Goal: Obtain resource: Download file/media

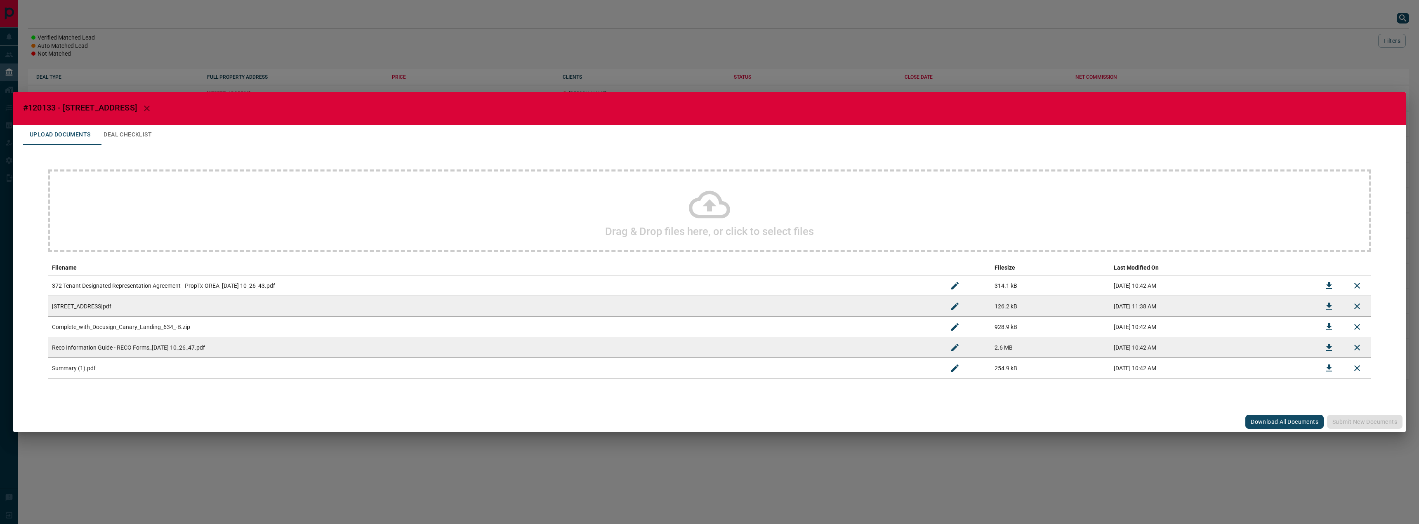
click at [729, 62] on div "#120133 - [GEOGRAPHIC_DATA],634 Upload Documents Deal Checklist Drag & Drop fil…" at bounding box center [709, 262] width 1419 height 524
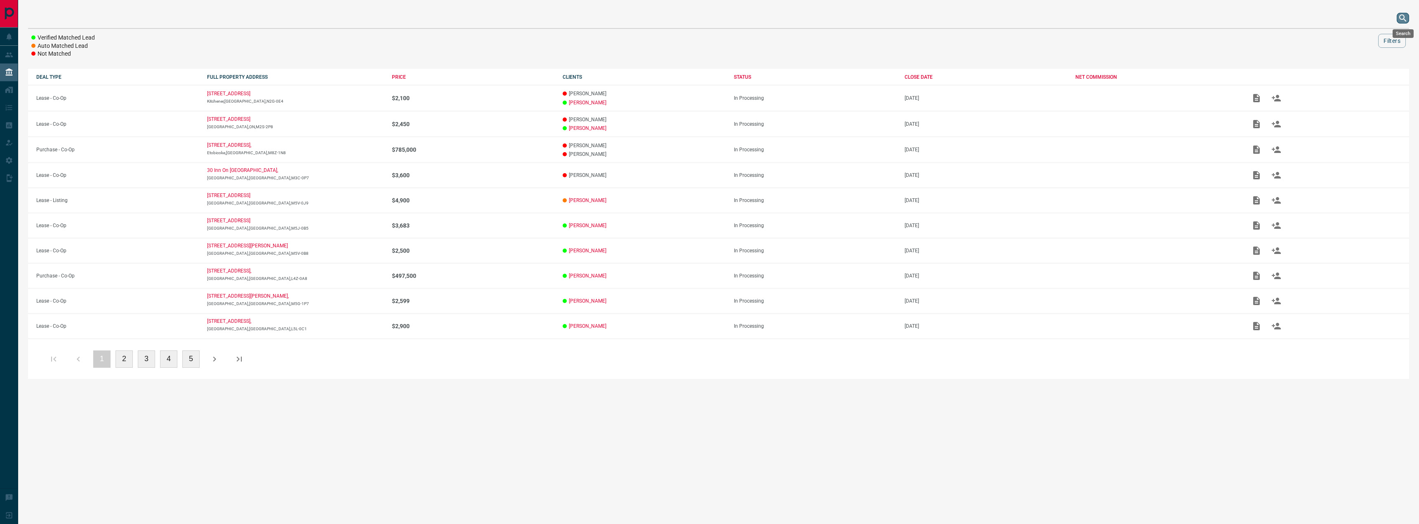
click at [1406, 20] on icon "search button" at bounding box center [1403, 18] width 10 height 10
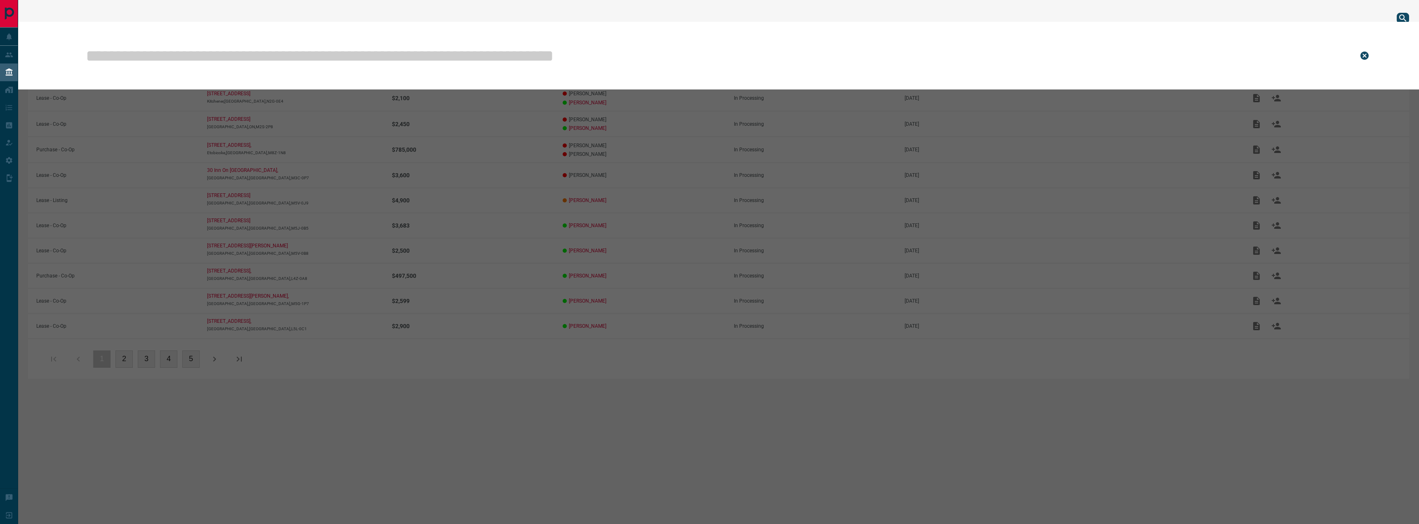
click at [1011, 69] on input "text" at bounding box center [716, 55] width 1262 height 41
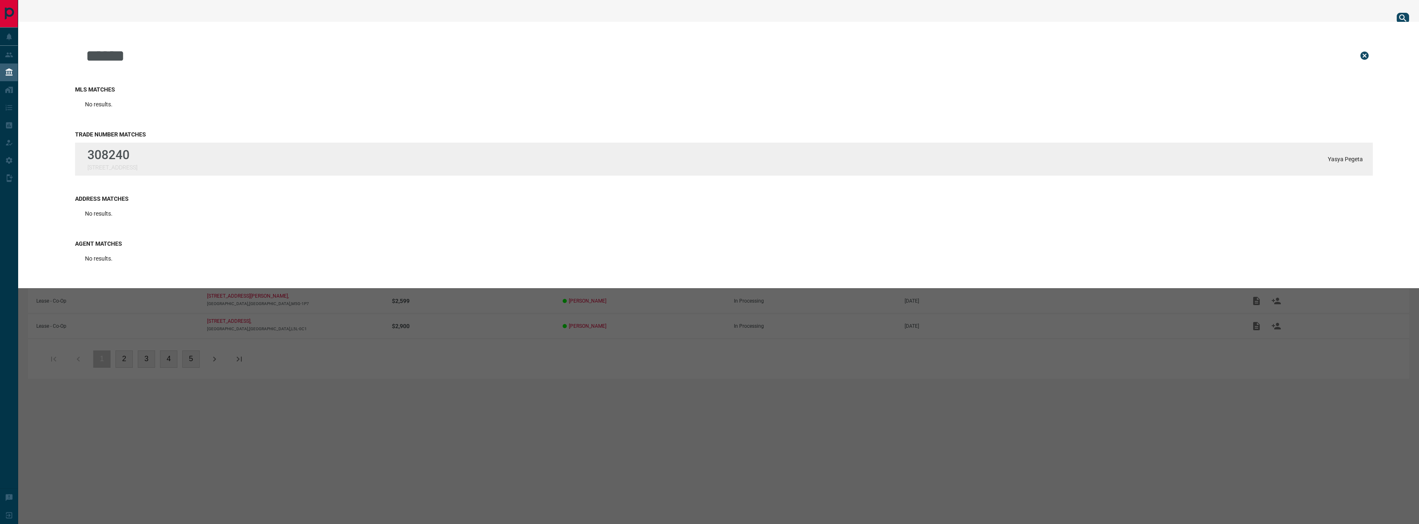
type input "******"
click at [125, 166] on p "[STREET_ADDRESS]" at bounding box center [112, 167] width 50 height 7
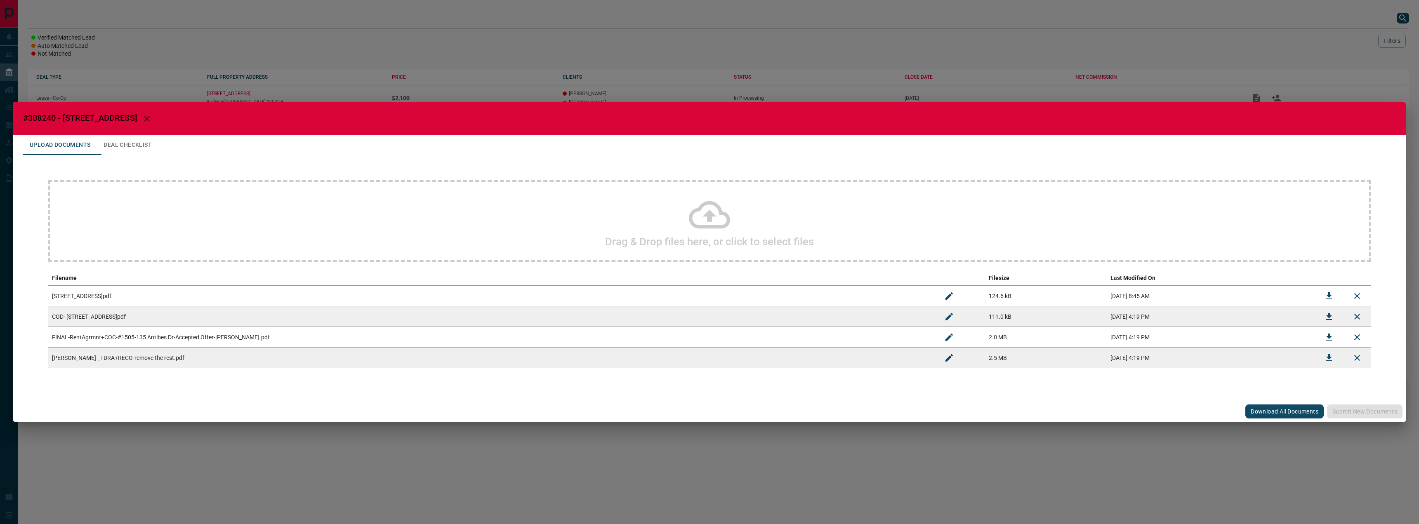
click at [1280, 407] on button "Download All Documents" at bounding box center [1285, 412] width 78 height 14
click at [1087, 44] on div "#308240 - 135 Antibes Drive,1505 Upload Documents Deal Checklist Drag & Drop fi…" at bounding box center [709, 262] width 1419 height 524
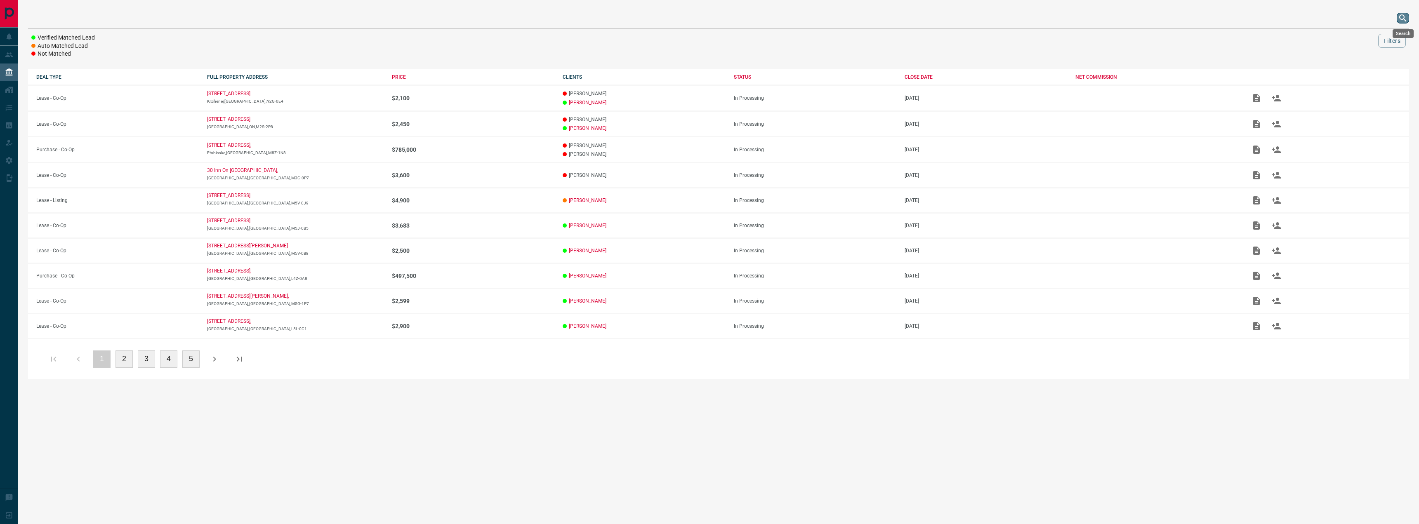
click at [1401, 20] on icon "search button" at bounding box center [1403, 18] width 10 height 10
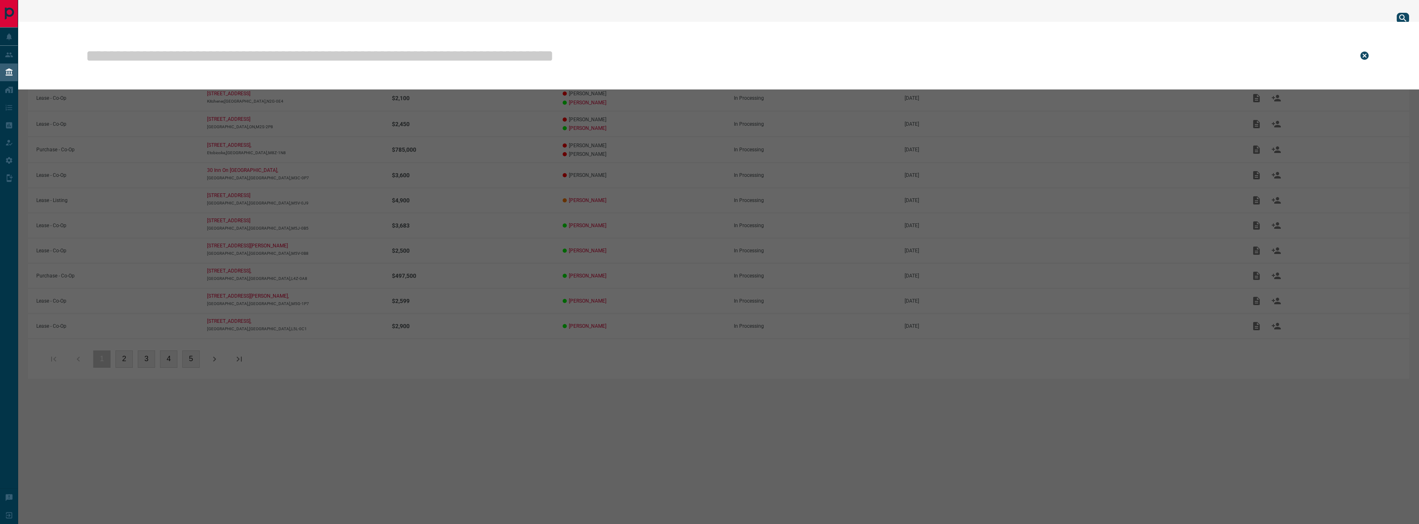
click at [932, 46] on input "text" at bounding box center [716, 55] width 1262 height 41
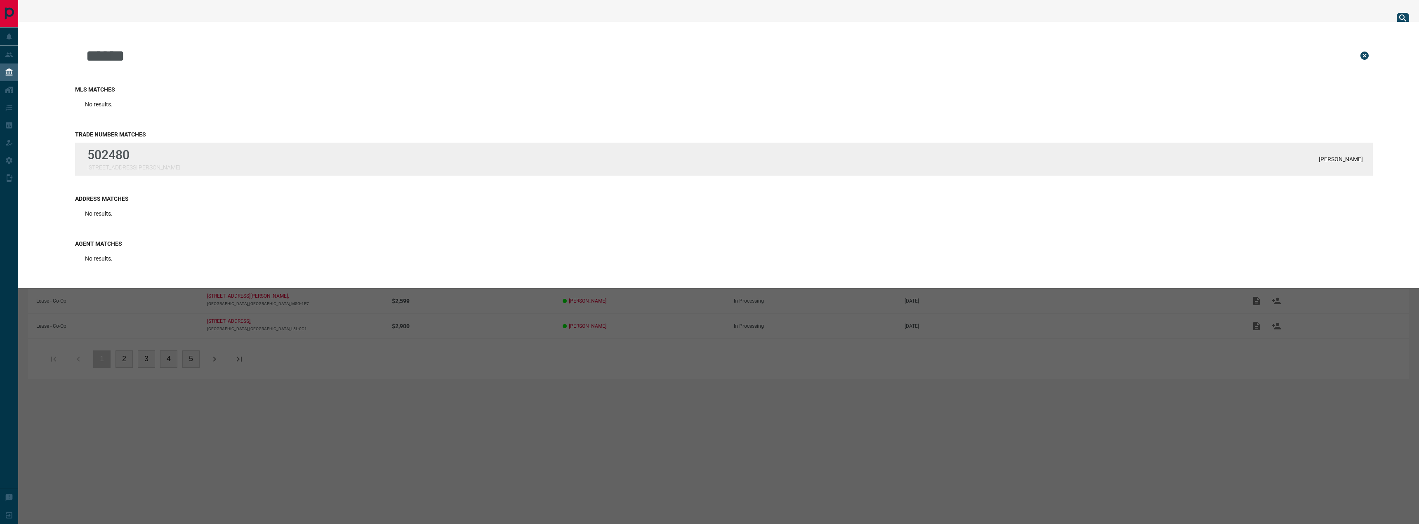
type input "******"
click at [113, 166] on p "[STREET_ADDRESS][PERSON_NAME]" at bounding box center [133, 167] width 93 height 7
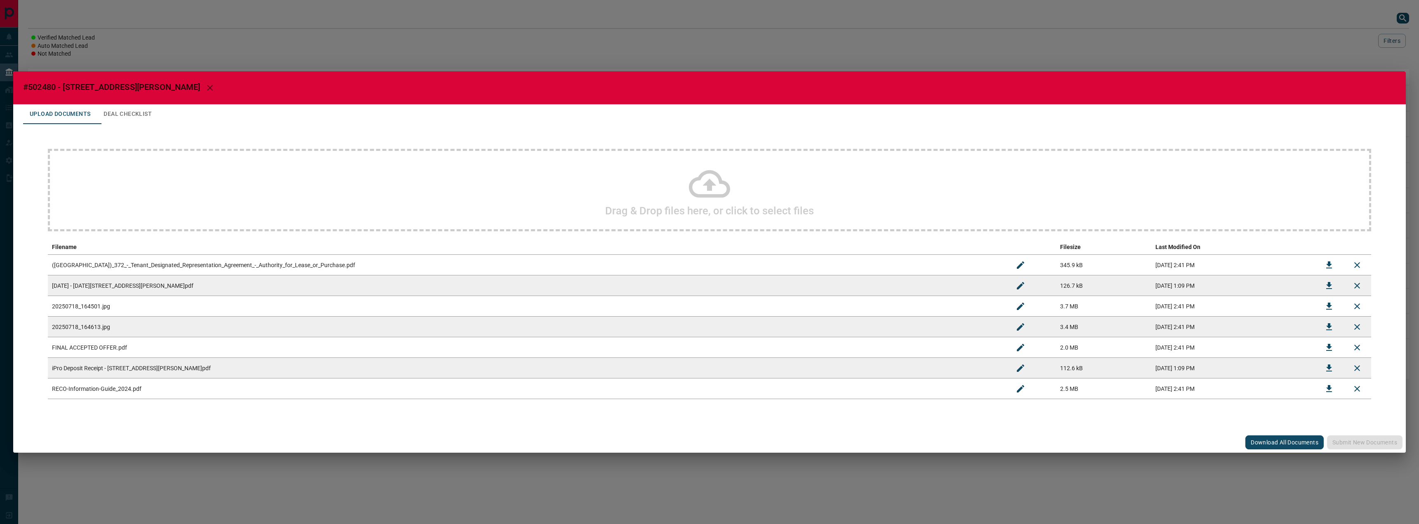
click at [1282, 441] on button "Download All Documents" at bounding box center [1285, 443] width 78 height 14
click at [245, 48] on div "#502480 - [STREET_ADDRESS][PERSON_NAME],1004 Upload Documents Deal Checklist Dr…" at bounding box center [709, 262] width 1419 height 524
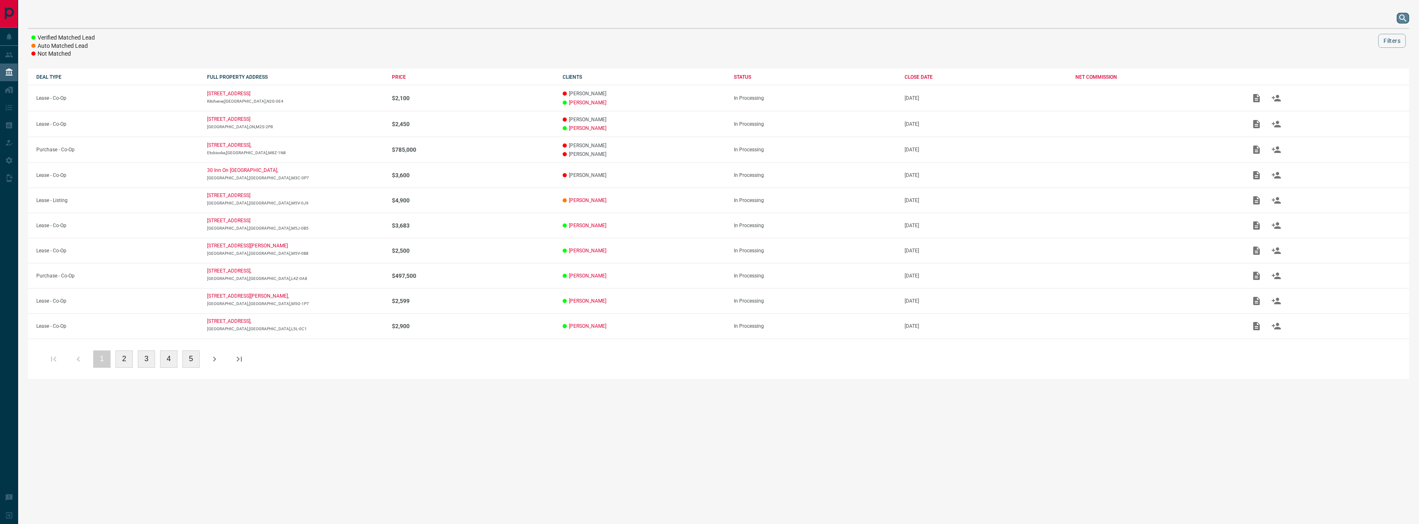
click at [1397, 21] on button "search button" at bounding box center [1403, 18] width 12 height 11
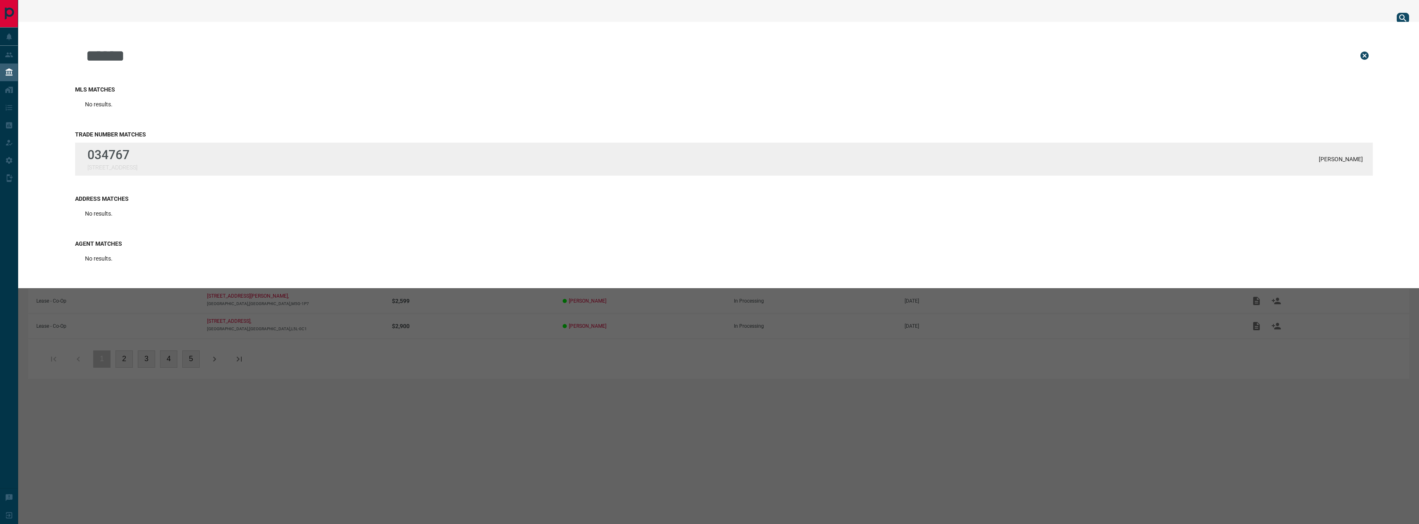
type input "******"
click at [868, 164] on div "034767 [STREET_ADDRESS] [PERSON_NAME]" at bounding box center [724, 159] width 1298 height 33
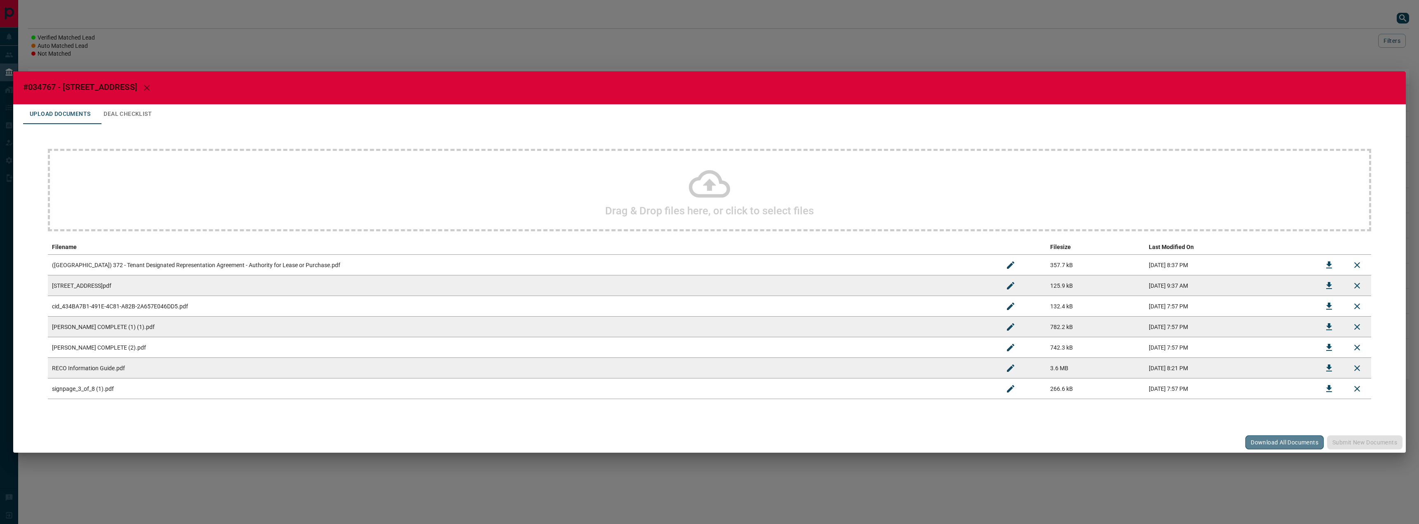
click at [1287, 441] on button "Download All Documents" at bounding box center [1285, 443] width 78 height 14
click at [1113, 43] on div "#034767 - [STREET_ADDRESS],1009 Upload Documents Deal Checklist Drag & Drop fil…" at bounding box center [709, 262] width 1419 height 524
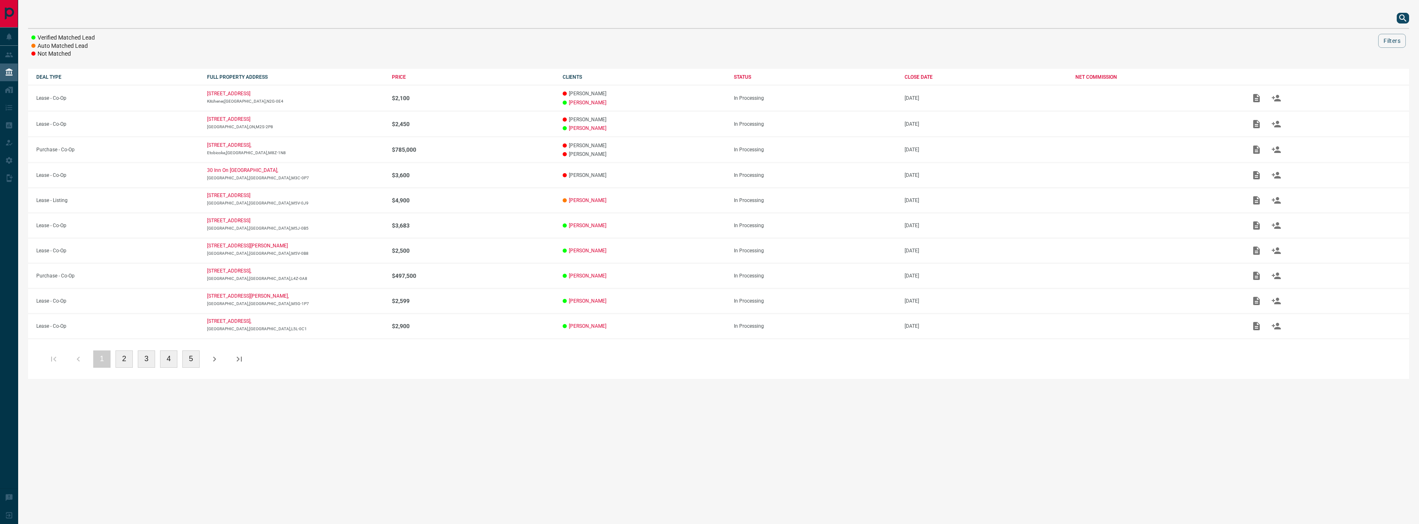
click at [1175, 14] on div at bounding box center [718, 18] width 1381 height 20
click at [1401, 19] on icon "search button" at bounding box center [1402, 17] width 7 height 7
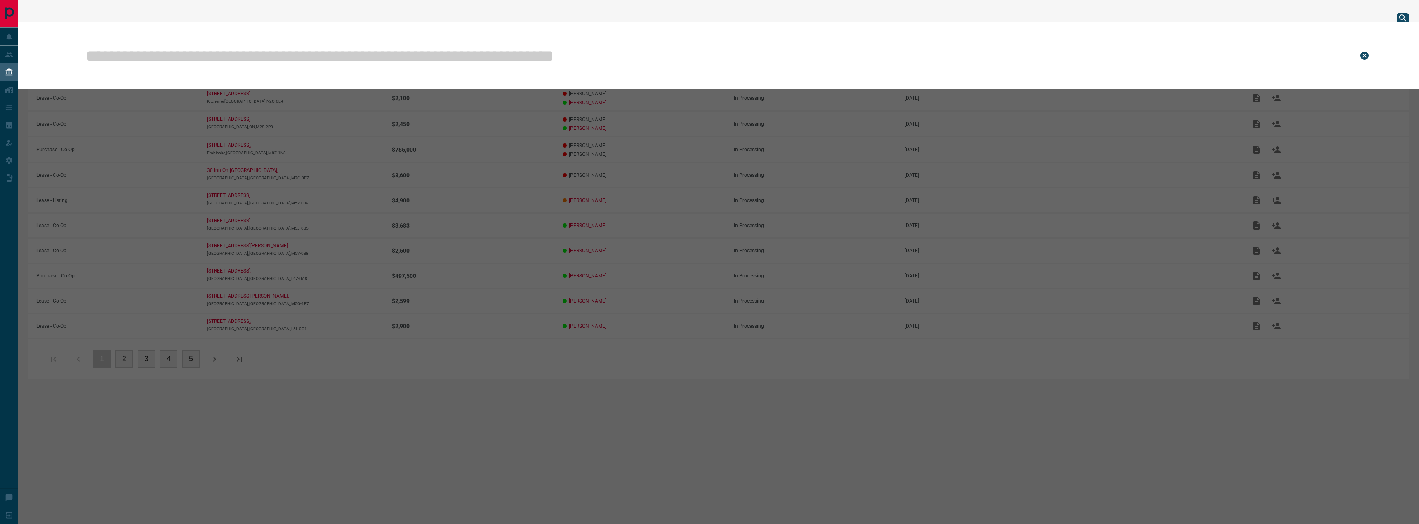
click at [1056, 51] on input "text" at bounding box center [716, 55] width 1262 height 41
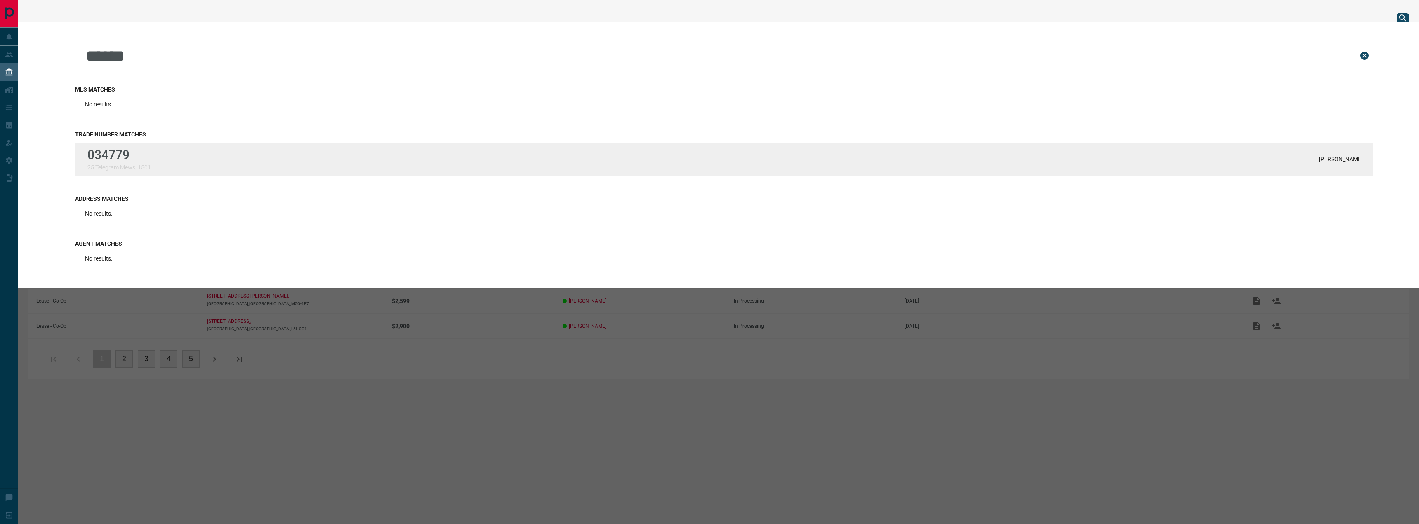
type input "******"
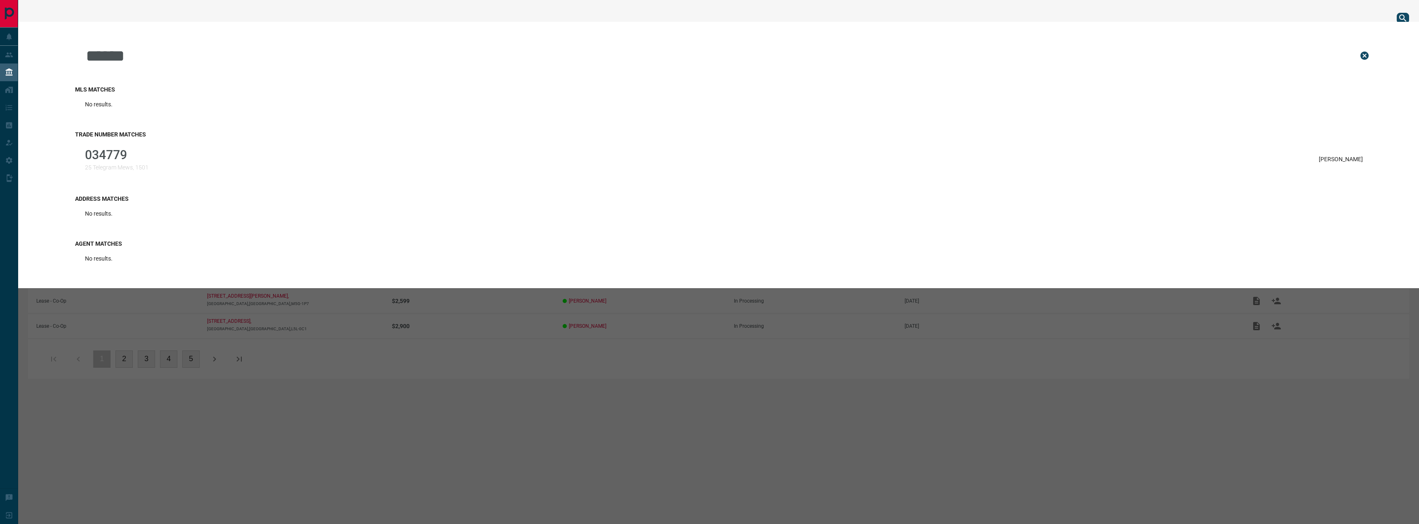
click at [375, 168] on div "034779 25 Telegram Mews, 1501 [PERSON_NAME]" at bounding box center [724, 159] width 1298 height 33
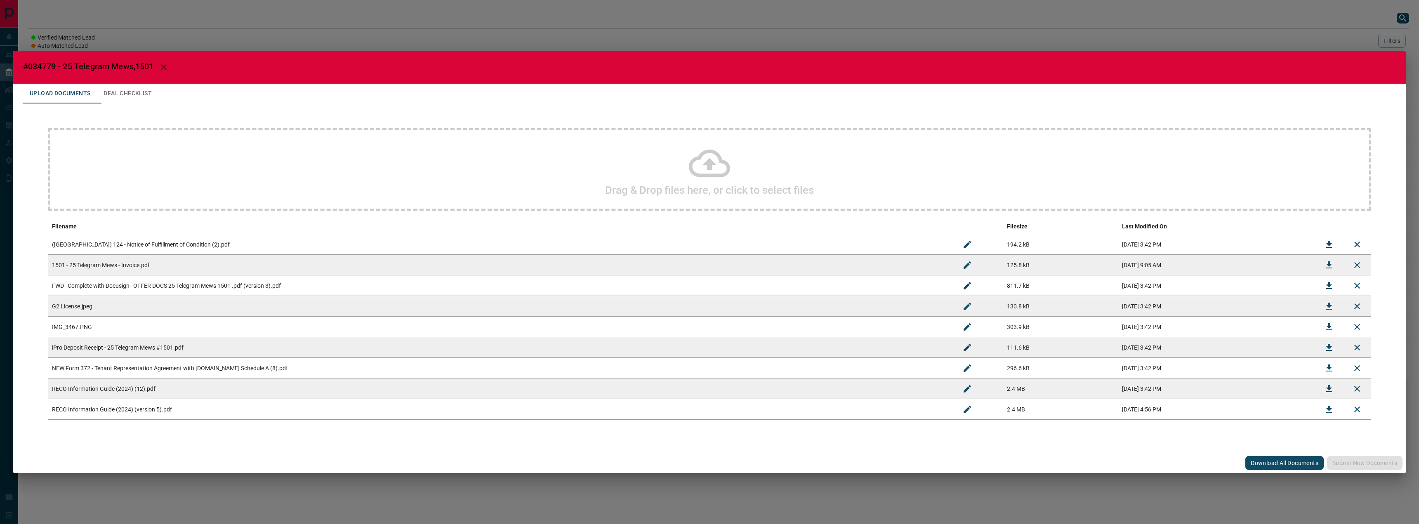
click at [1271, 460] on button "Download All Documents" at bounding box center [1285, 463] width 78 height 14
click at [692, 8] on div "#034779 - 25 Telegram Mews,1501 Upload Documents Deal Checklist Drag & Drop fil…" at bounding box center [709, 262] width 1419 height 524
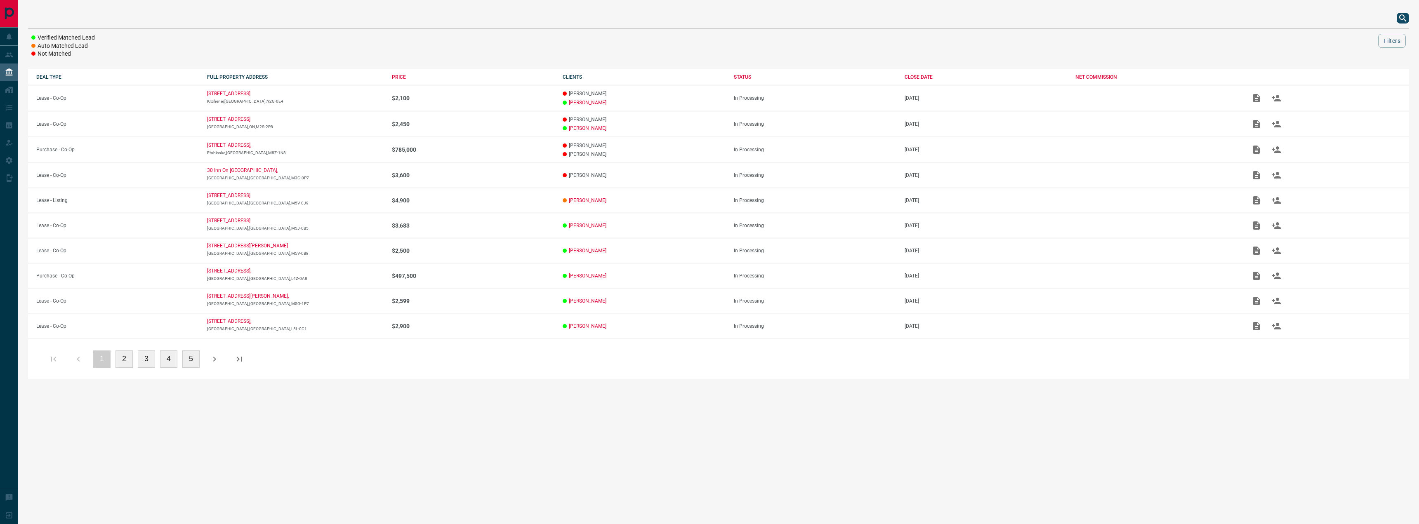
click at [1405, 20] on icon "search button" at bounding box center [1402, 17] width 7 height 7
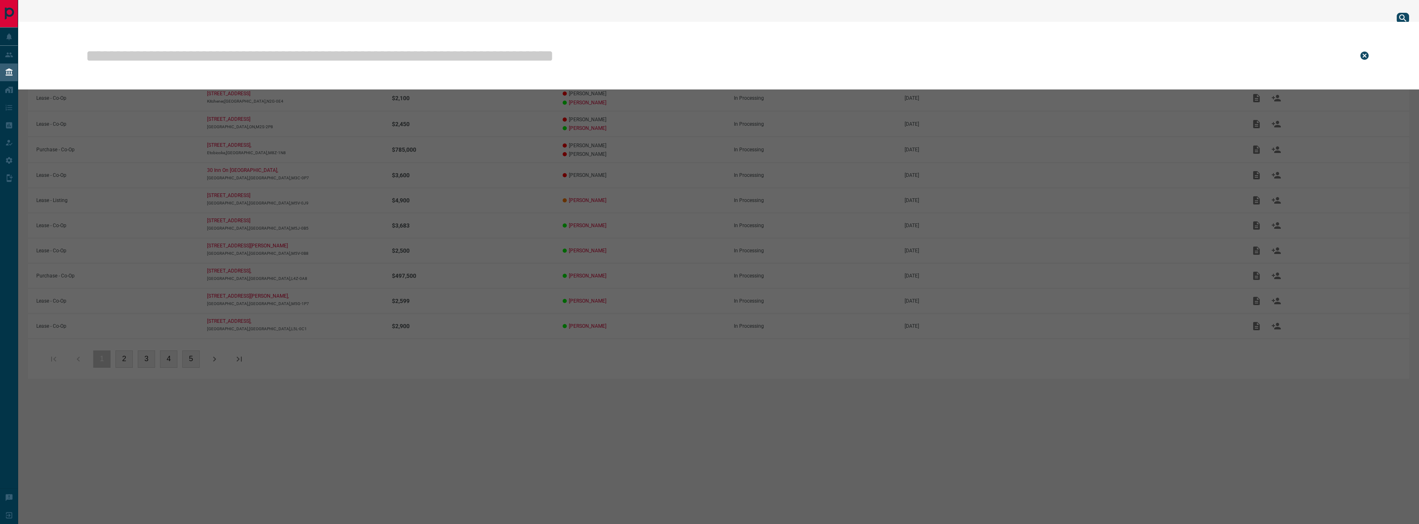
click at [1305, 56] on input "text" at bounding box center [716, 55] width 1262 height 41
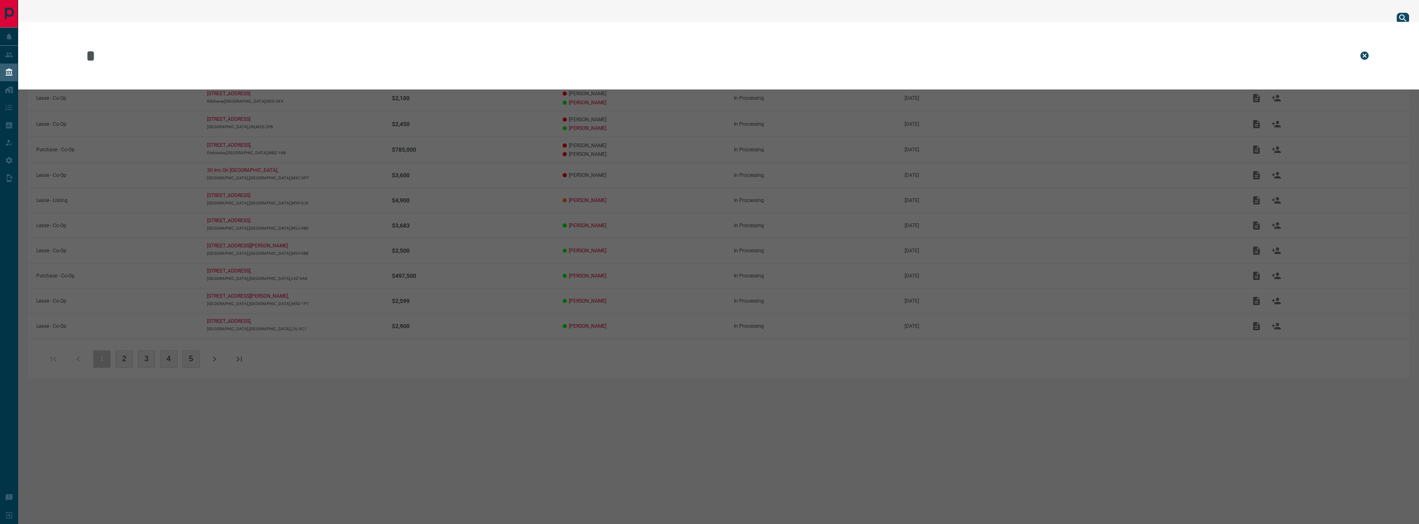
click at [183, 47] on input "*" at bounding box center [716, 55] width 1262 height 41
paste input "*****"
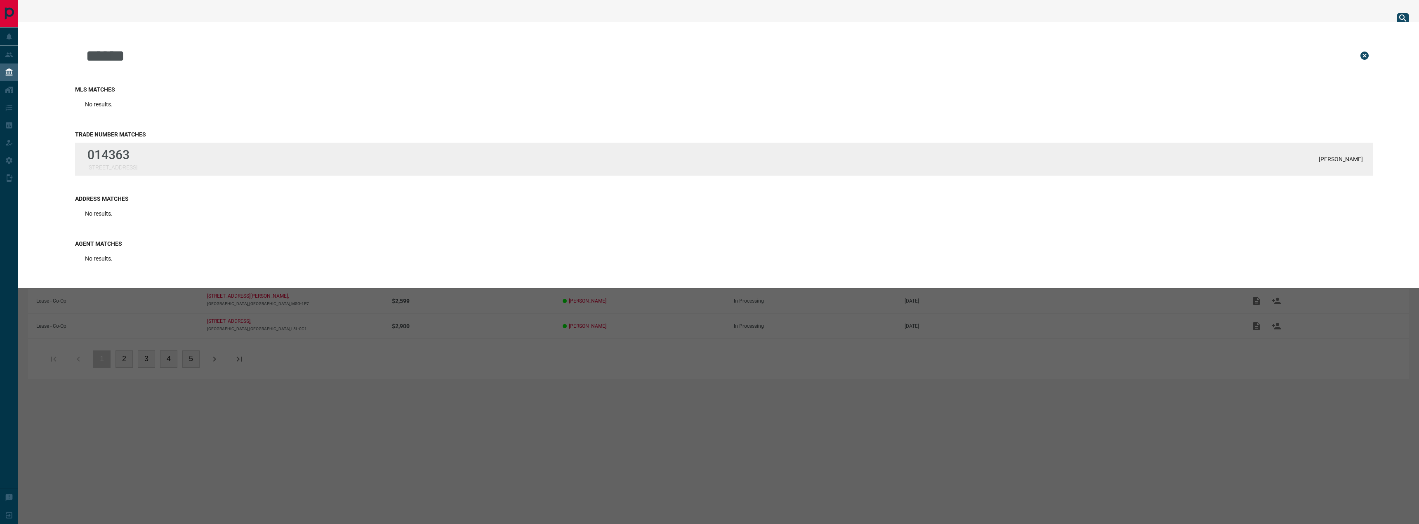
type input "******"
click at [128, 153] on p "014363" at bounding box center [112, 155] width 50 height 14
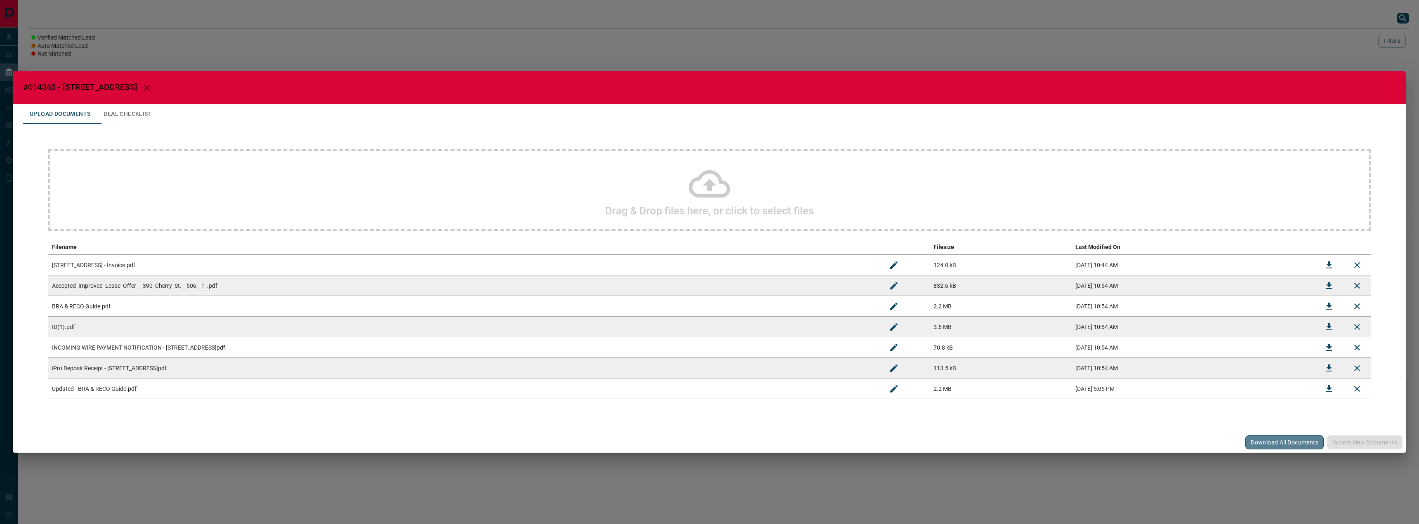
click at [1271, 442] on button "Download All Documents" at bounding box center [1285, 443] width 78 height 14
click at [1003, 47] on div "#014363 - [STREET_ADDRESS] Upload Documents Deal Checklist Drag & Drop files he…" at bounding box center [709, 262] width 1419 height 524
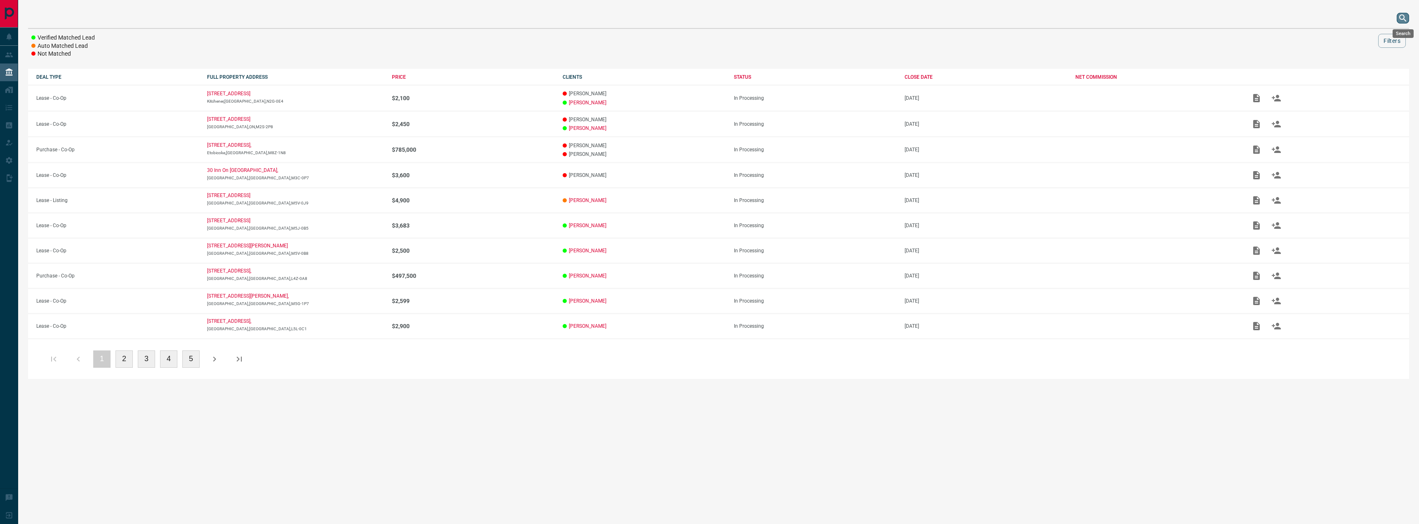
drag, startPoint x: 1406, startPoint y: 19, endPoint x: 1374, endPoint y: 14, distance: 32.2
click at [1406, 18] on icon "search button" at bounding box center [1403, 18] width 10 height 10
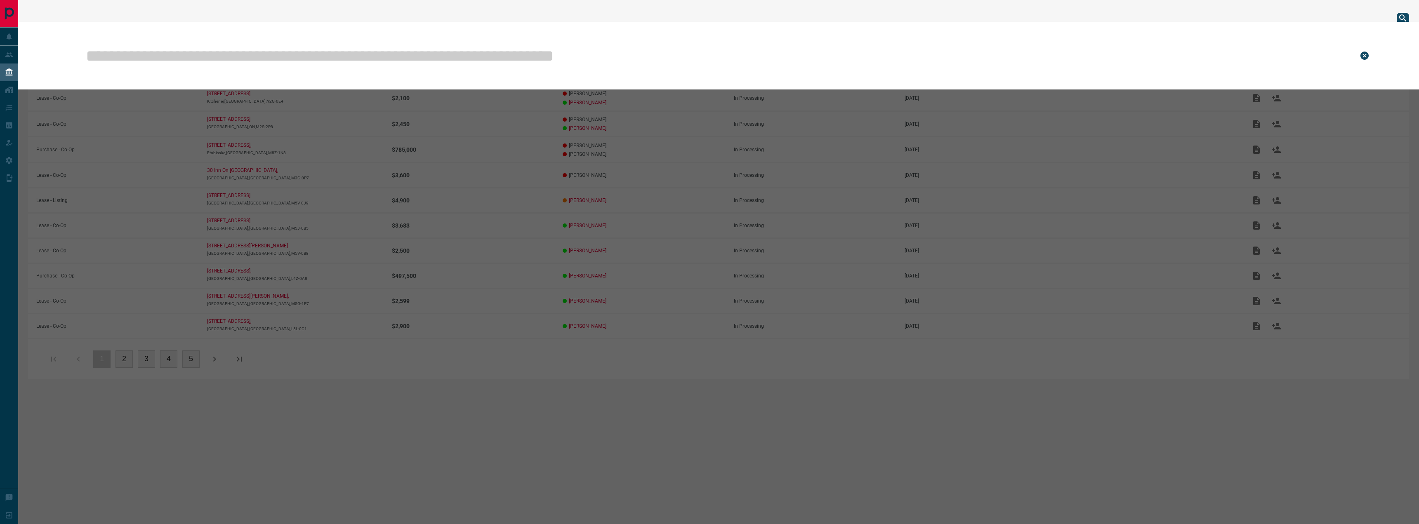
click at [947, 38] on input "text" at bounding box center [716, 55] width 1262 height 41
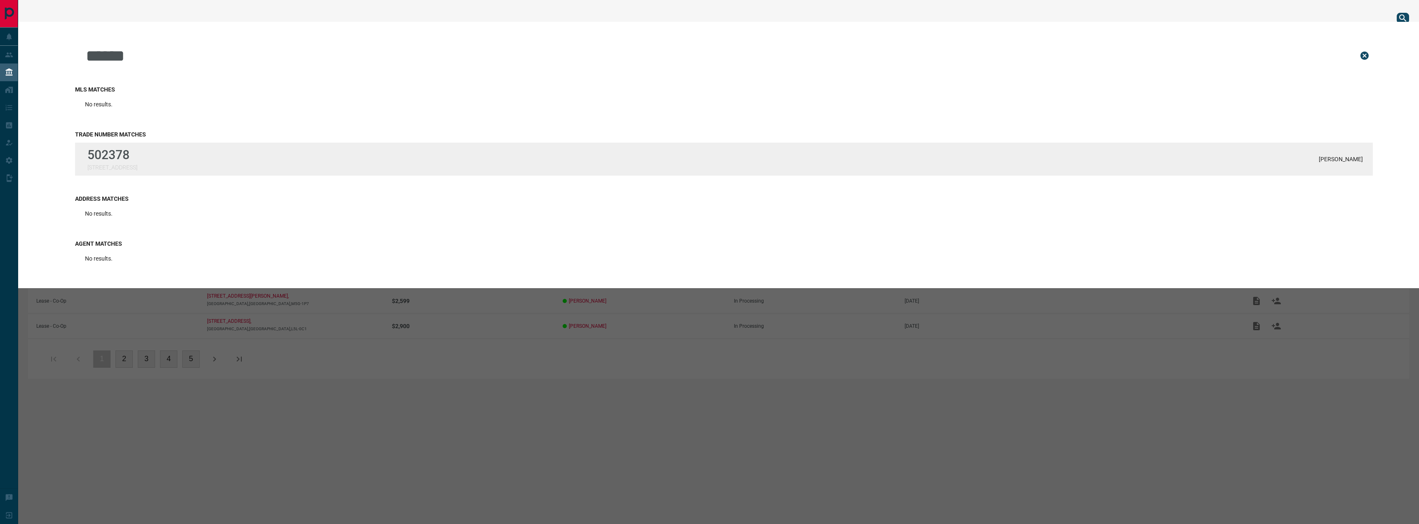
type input "******"
click at [396, 165] on div "502378 [STREET_ADDRESS] Malik" at bounding box center [724, 159] width 1298 height 33
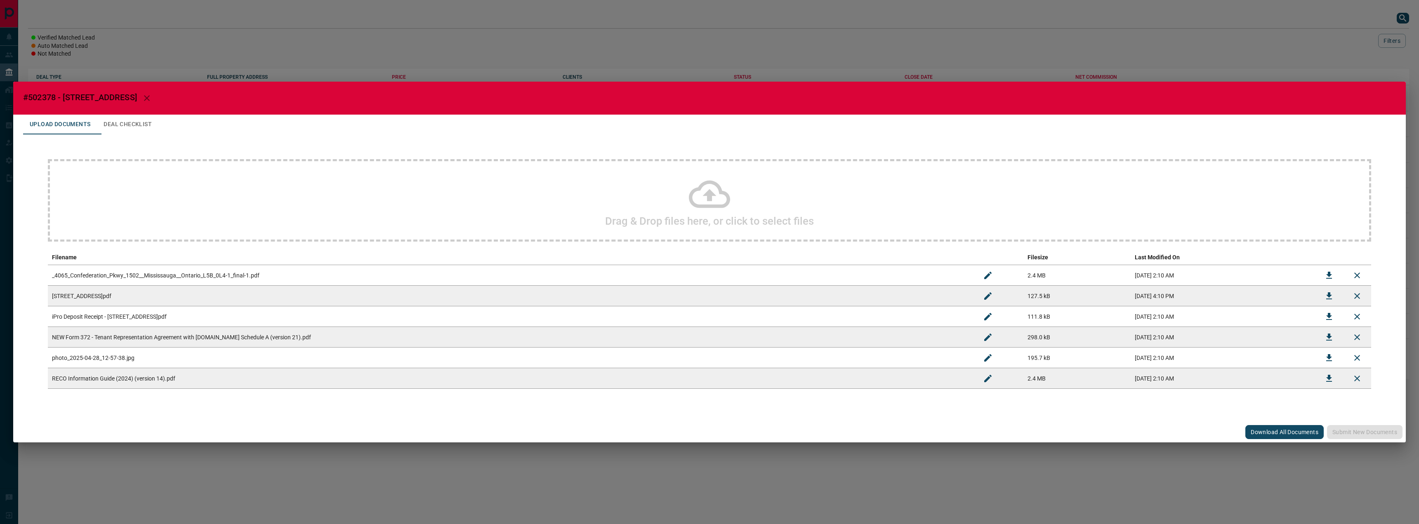
click at [1267, 434] on button "Download All Documents" at bounding box center [1285, 432] width 78 height 14
click at [989, 41] on div "#502378 - [GEOGRAPHIC_DATA],1502 Upload Documents Deal Checklist Drag & Drop fi…" at bounding box center [709, 262] width 1419 height 524
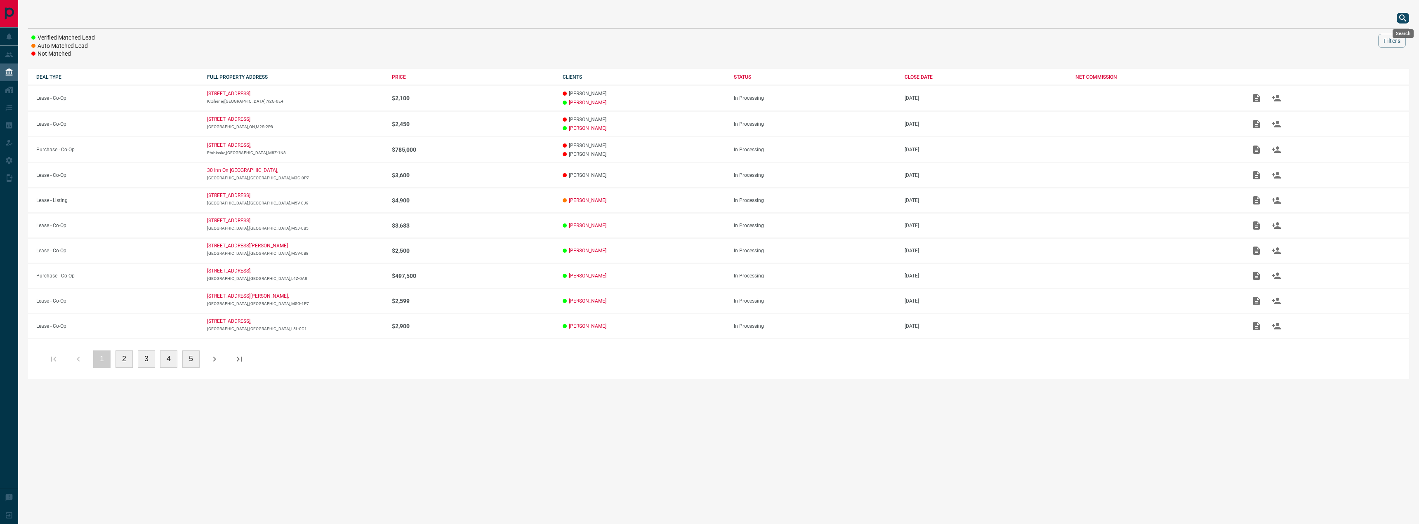
click at [1398, 17] on button "search button" at bounding box center [1403, 18] width 12 height 11
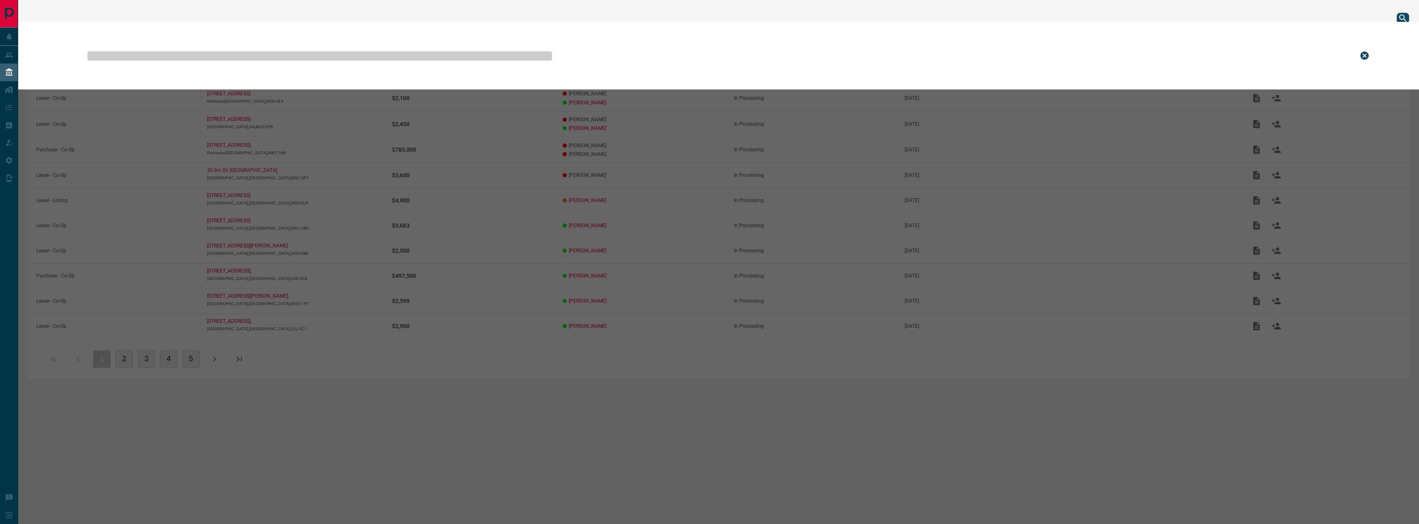
click at [1207, 64] on input "text" at bounding box center [716, 55] width 1262 height 41
type input "*"
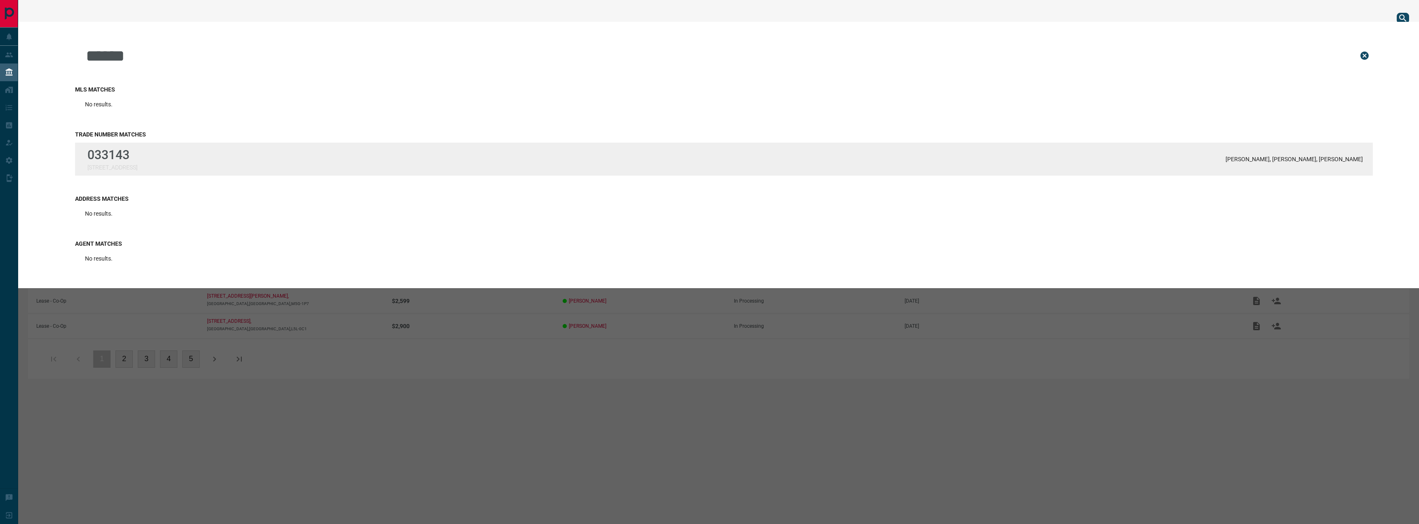
type input "******"
click at [610, 167] on div "033143 [STREET_ADDRESS] [PERSON_NAME], [PERSON_NAME], [PERSON_NAME]" at bounding box center [724, 159] width 1298 height 33
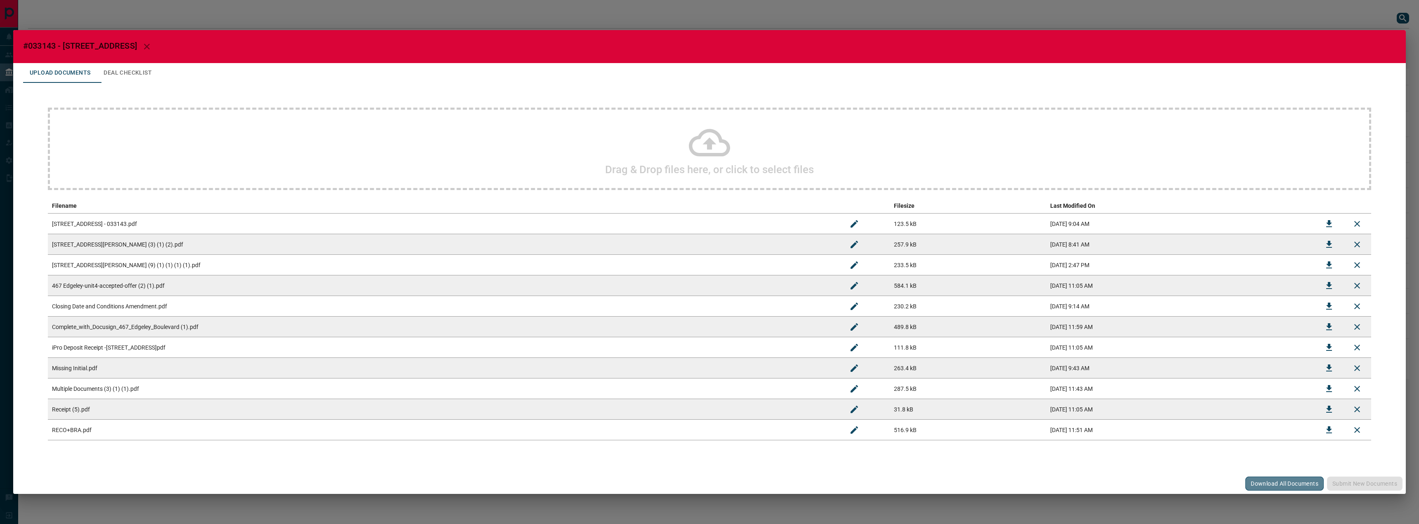
click at [1278, 478] on button "Download All Documents" at bounding box center [1285, 484] width 78 height 14
click at [577, 11] on div "#033143 - [STREET_ADDRESS] Upload Documents Deal Checklist Drag & Drop files he…" at bounding box center [709, 262] width 1419 height 524
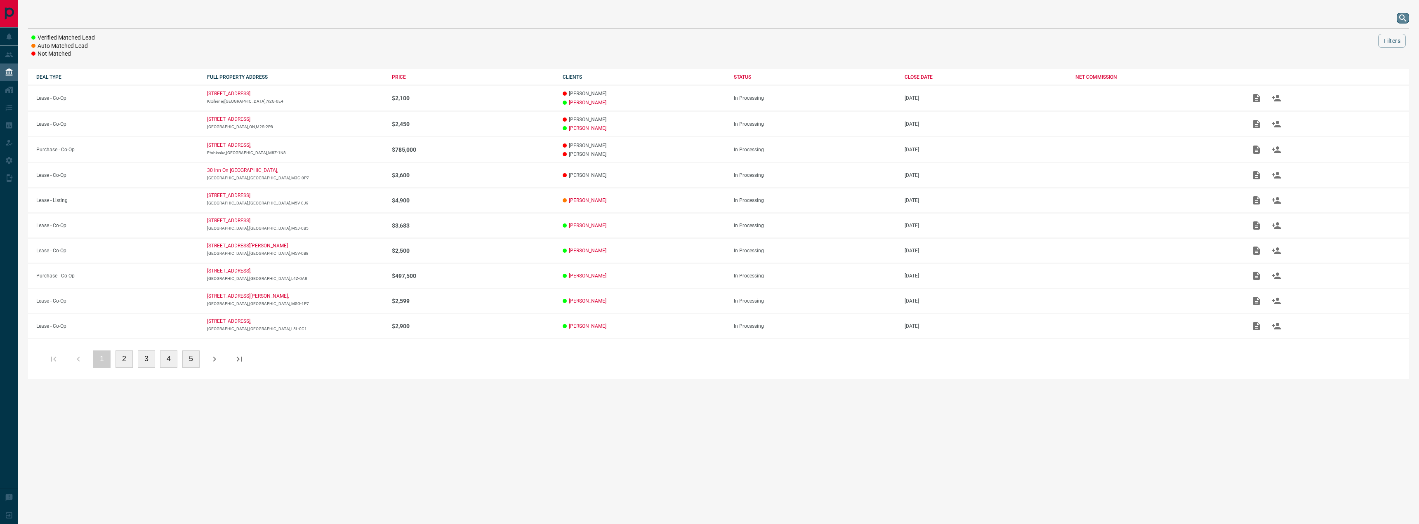
click at [1402, 14] on icon "search button" at bounding box center [1403, 18] width 10 height 10
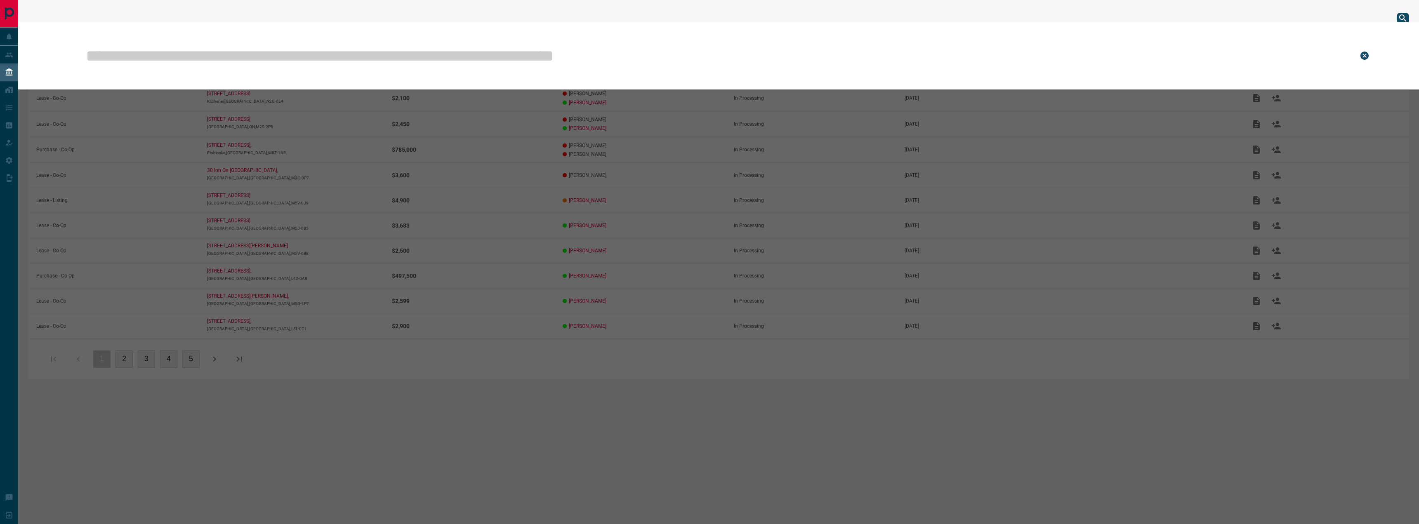
click at [1153, 52] on input "text" at bounding box center [716, 55] width 1262 height 41
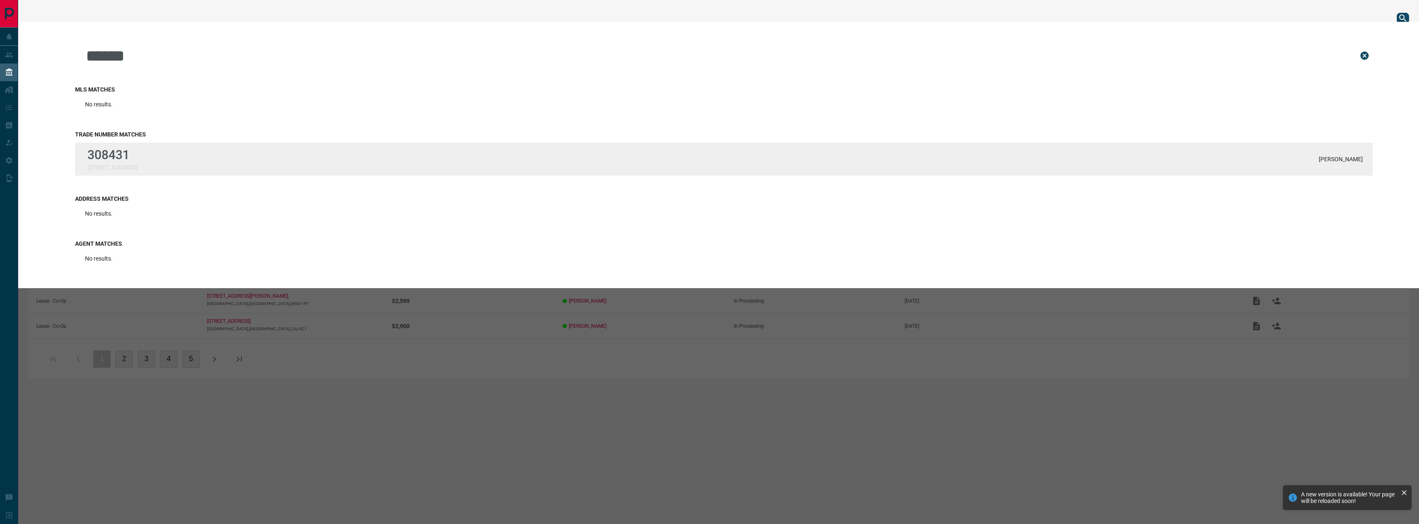
type input "******"
click at [116, 168] on p "[STREET_ADDRESS]" at bounding box center [112, 167] width 50 height 7
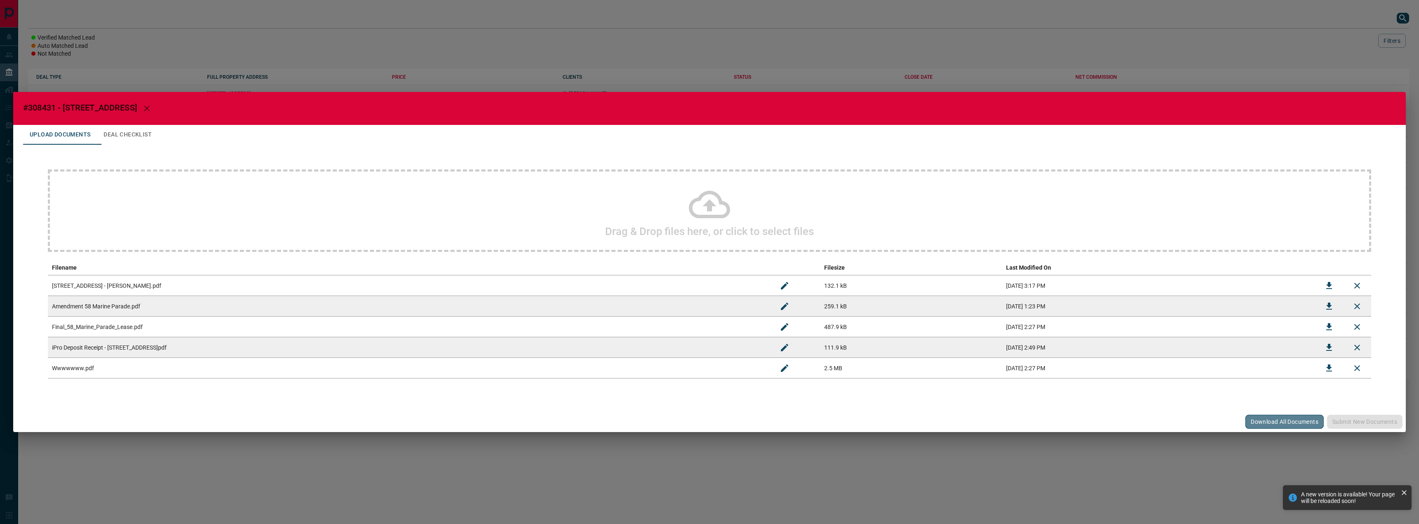
click at [1252, 421] on button "Download All Documents" at bounding box center [1285, 422] width 78 height 14
